Goal: Communication & Community: Answer question/provide support

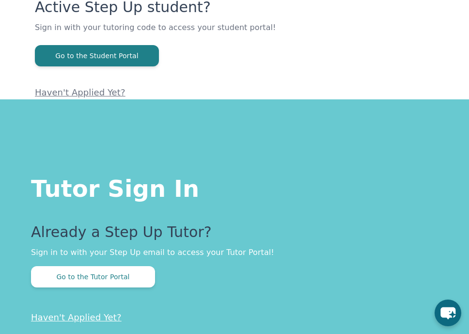
scroll to position [104, 0]
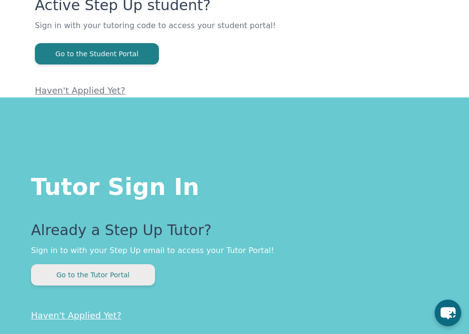
click at [135, 284] on button "Go to the Tutor Portal" at bounding box center [93, 274] width 124 height 21
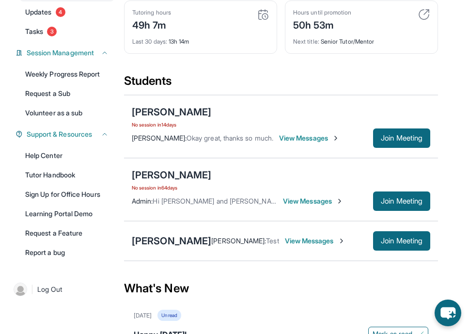
scroll to position [119, 0]
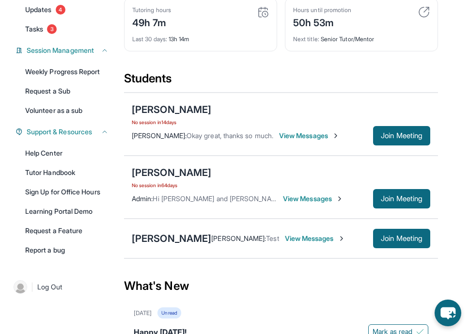
click at [285, 235] on span "View Messages" at bounding box center [315, 239] width 61 height 10
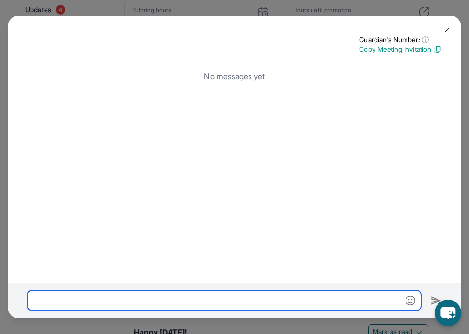
click at [226, 296] on input "text" at bounding box center [224, 300] width 394 height 20
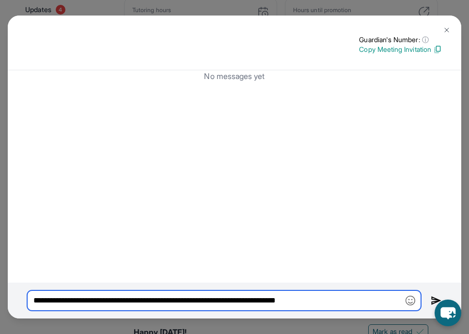
type input "**********"
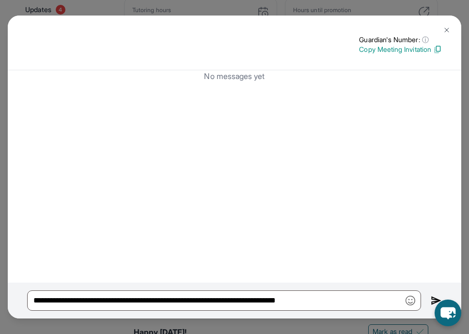
click at [432, 300] on img at bounding box center [436, 301] width 11 height 12
click at [434, 299] on img at bounding box center [436, 301] width 11 height 12
click at [434, 299] on icon at bounding box center [433, 302] width 10 height 10
click at [434, 299] on img at bounding box center [436, 301] width 11 height 12
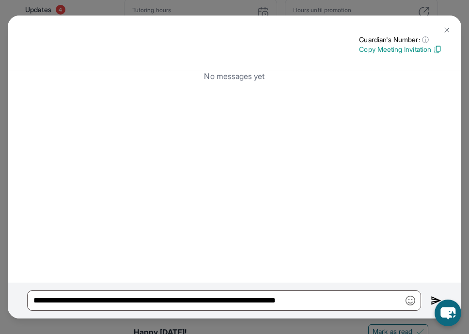
click at [434, 299] on img at bounding box center [436, 301] width 11 height 12
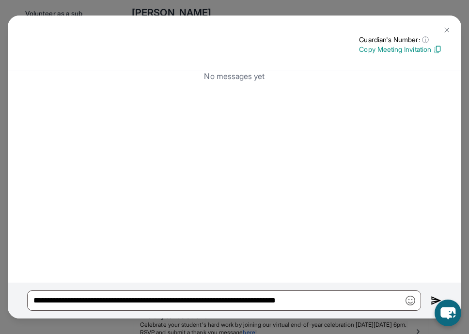
scroll to position [219, 0]
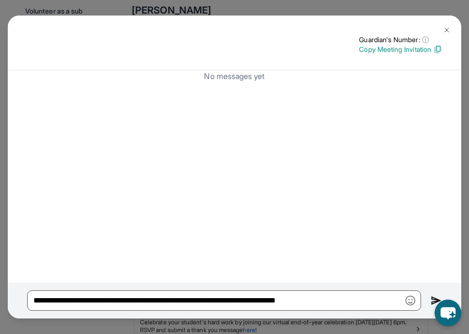
click at [432, 299] on img at bounding box center [436, 301] width 11 height 12
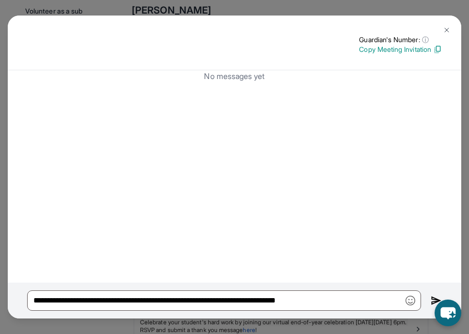
click at [432, 299] on img at bounding box center [436, 301] width 11 height 12
